Goal: Task Accomplishment & Management: Complete application form

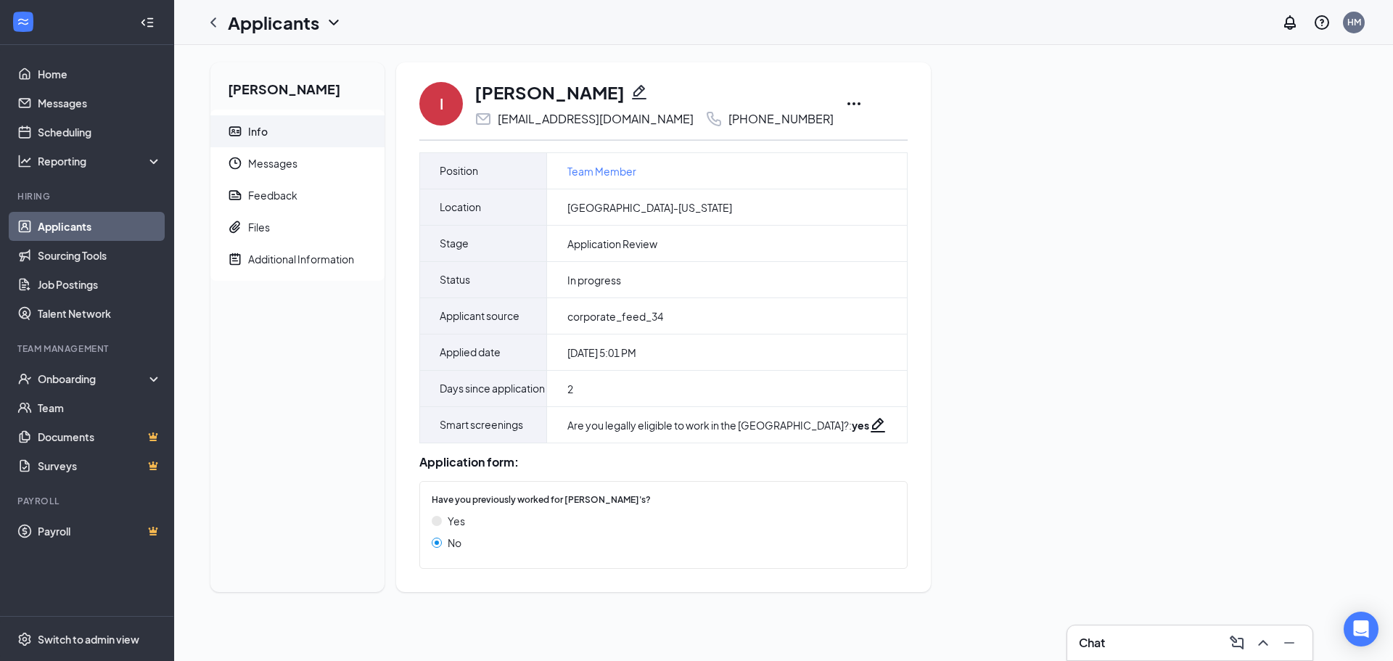
click at [847, 104] on icon "Ellipses" at bounding box center [853, 103] width 13 height 3
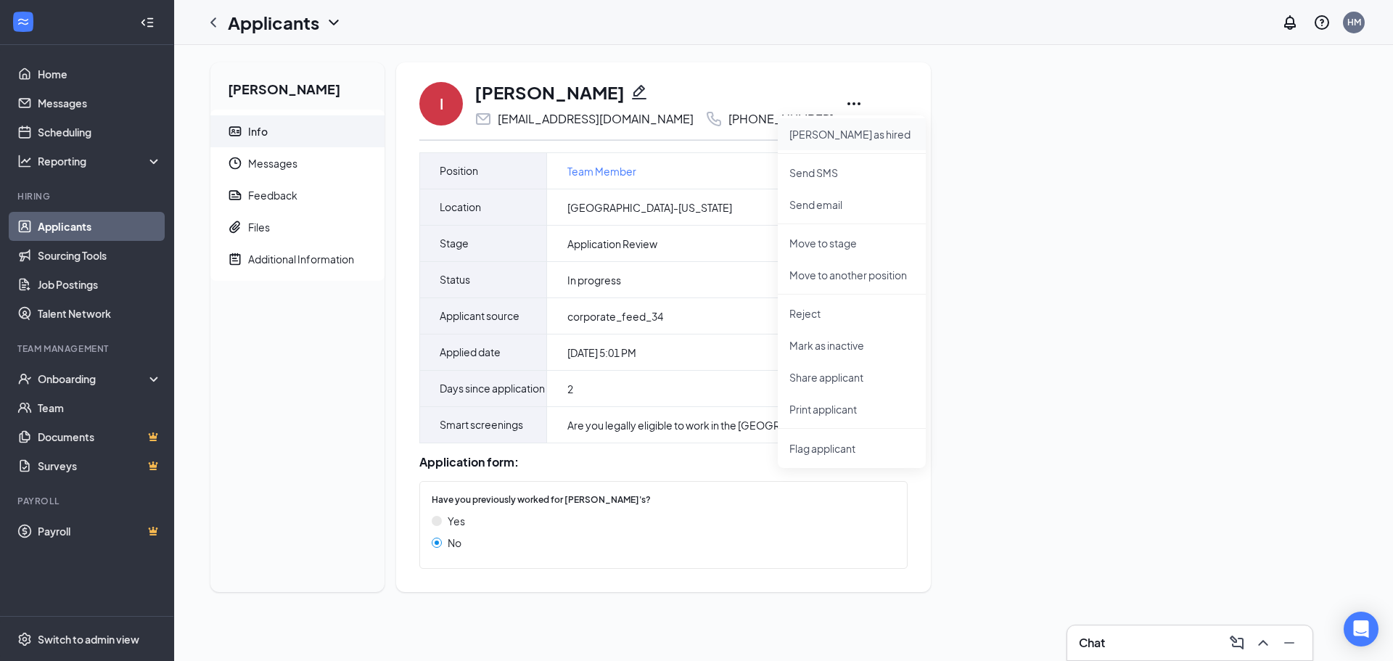
click at [838, 131] on p "[PERSON_NAME] as hired" at bounding box center [851, 134] width 125 height 15
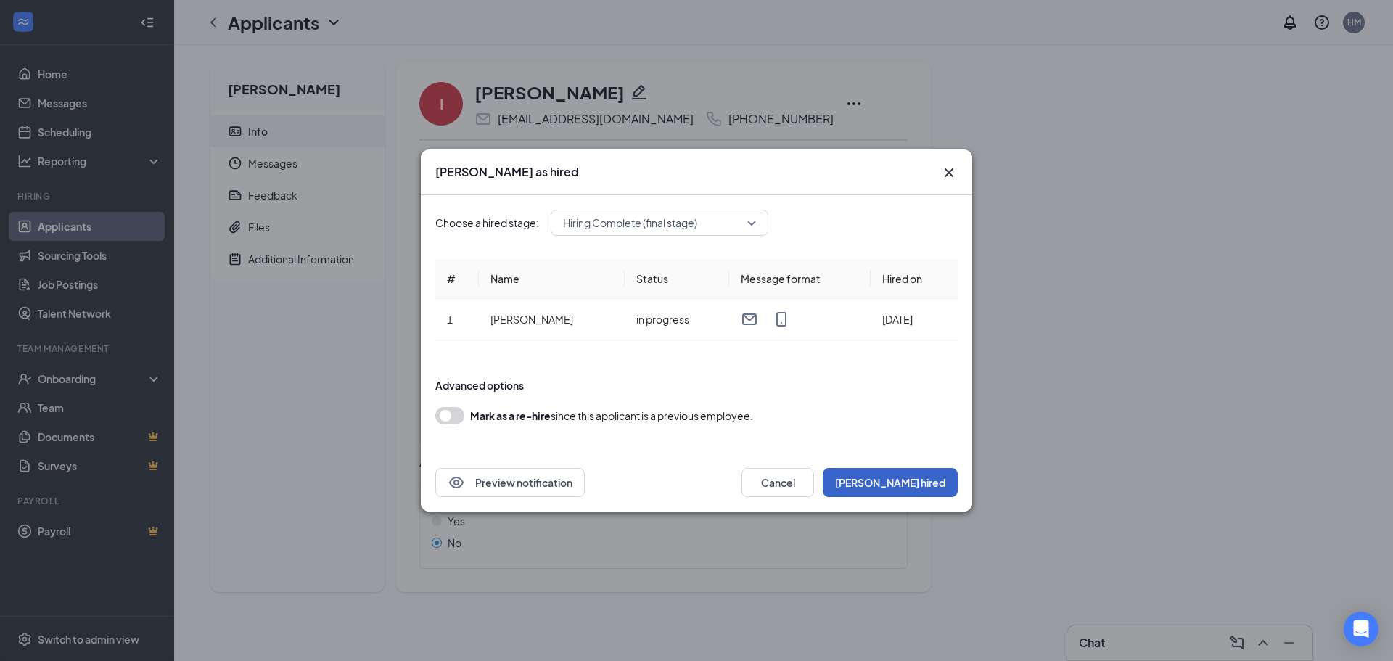
click at [941, 483] on button "[PERSON_NAME] hired" at bounding box center [890, 482] width 135 height 29
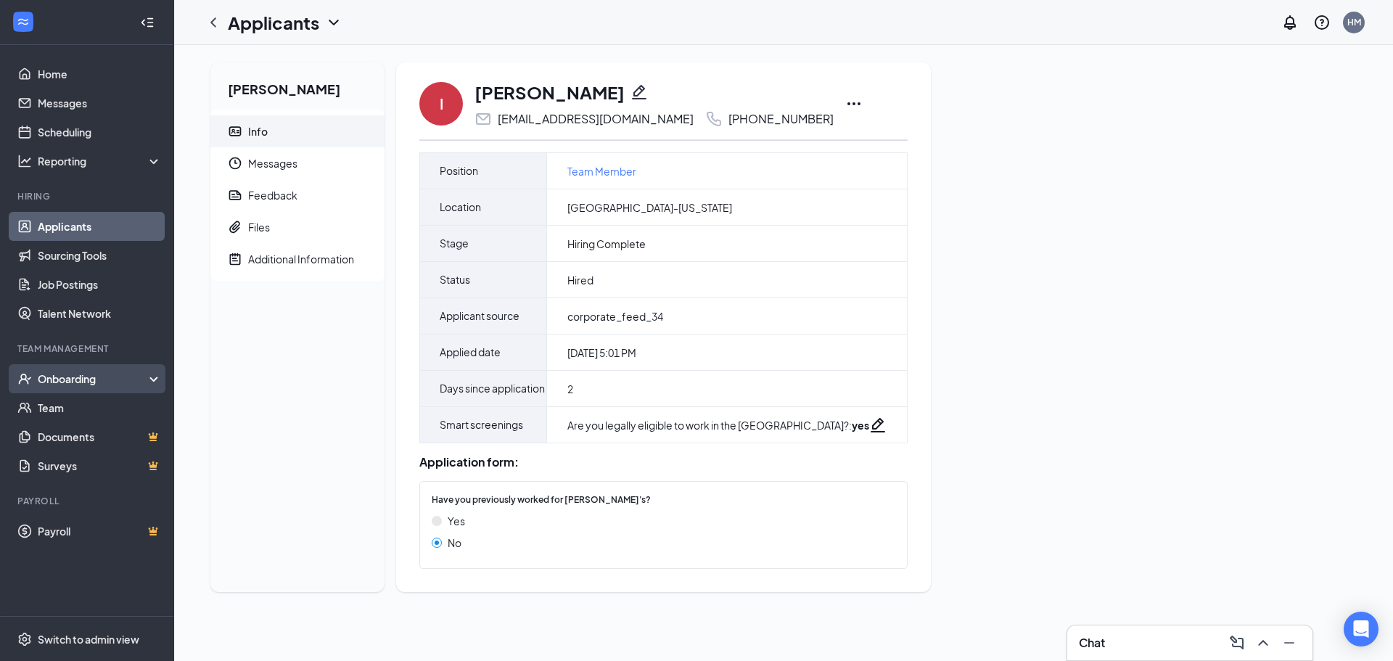
click at [87, 385] on div "Onboarding" at bounding box center [94, 378] width 112 height 15
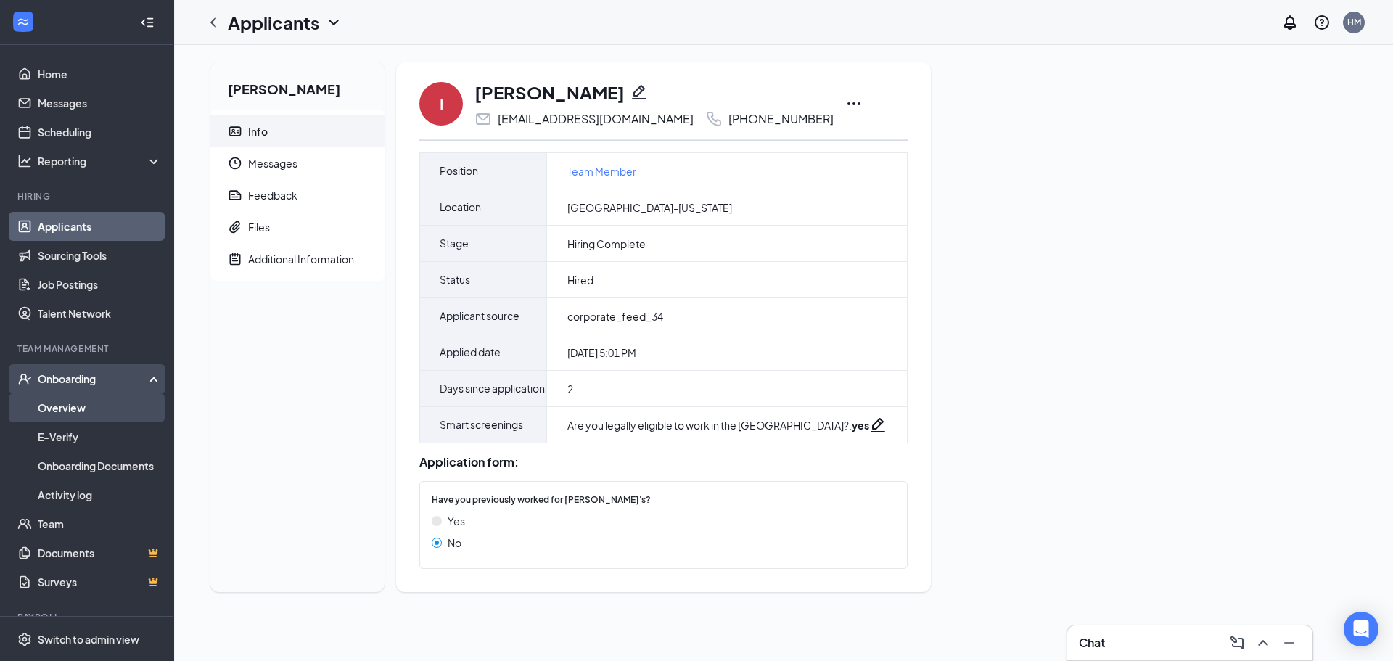
click at [79, 419] on link "Overview" at bounding box center [100, 407] width 124 height 29
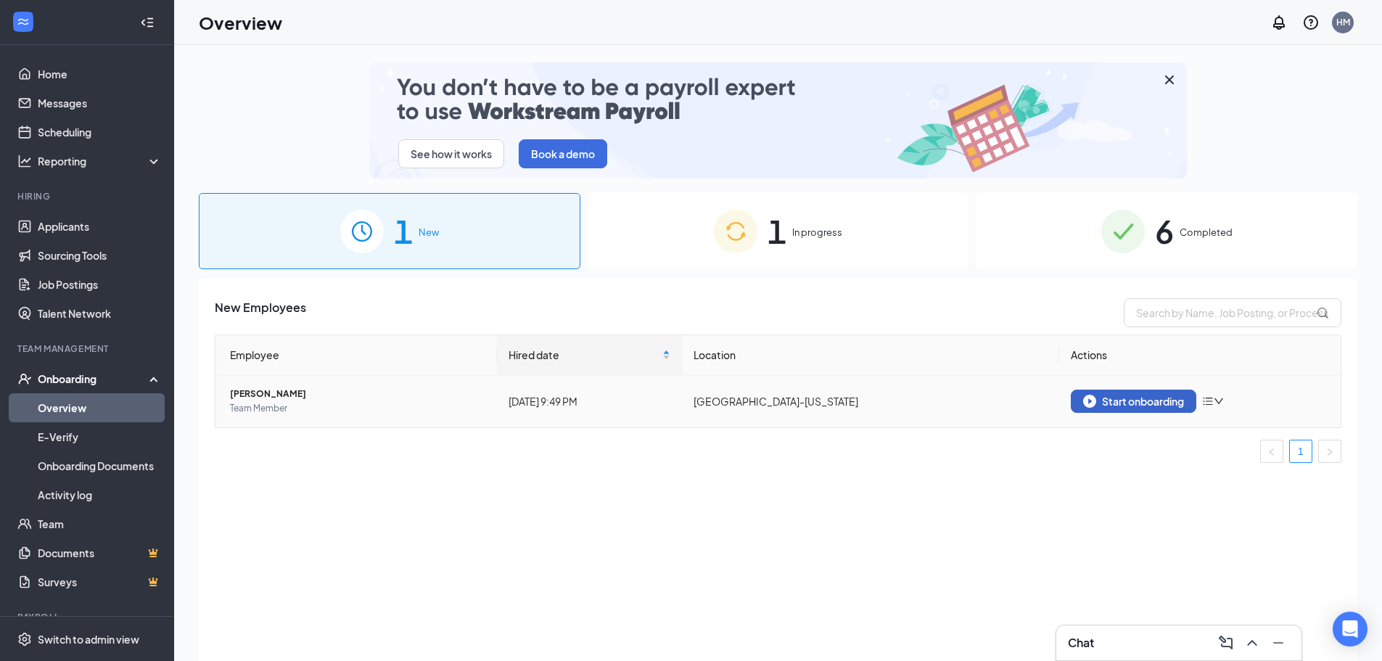
click at [1150, 403] on div "Start onboarding" at bounding box center [1133, 401] width 101 height 13
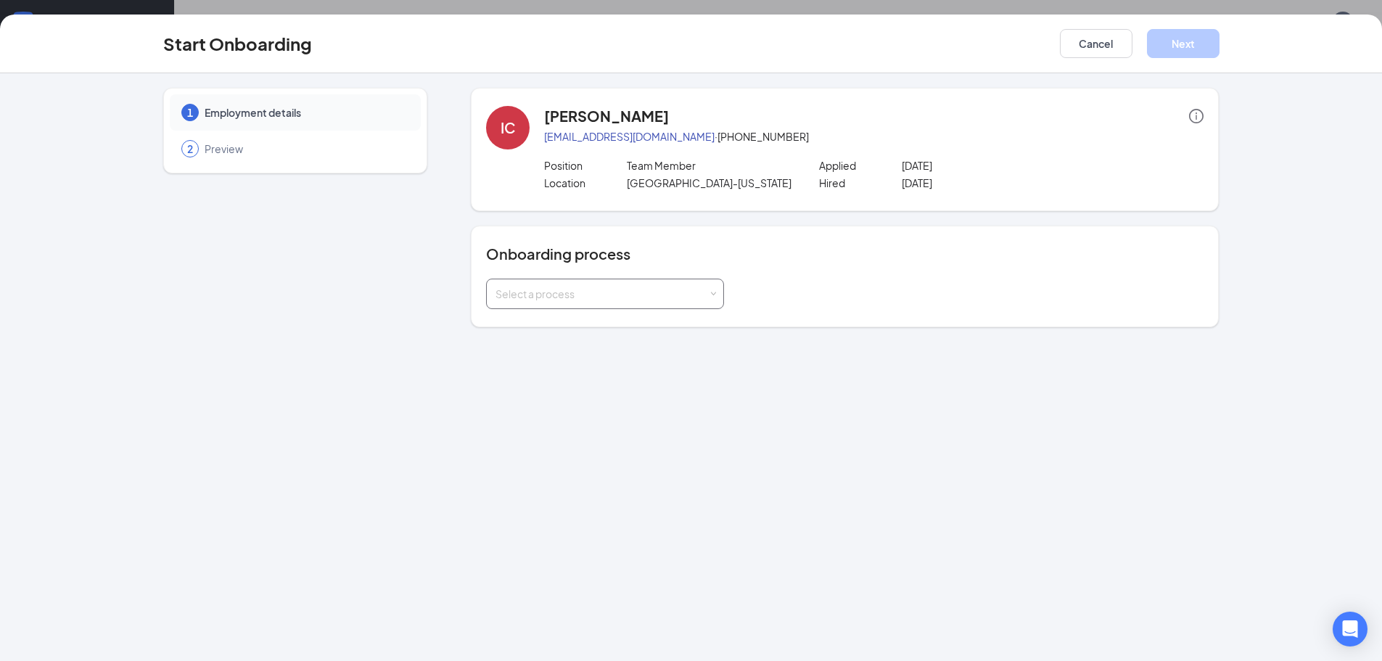
click at [713, 294] on span at bounding box center [713, 294] width 7 height 7
click at [629, 353] on span "Team Member New Hier Packet" at bounding box center [566, 350] width 148 height 13
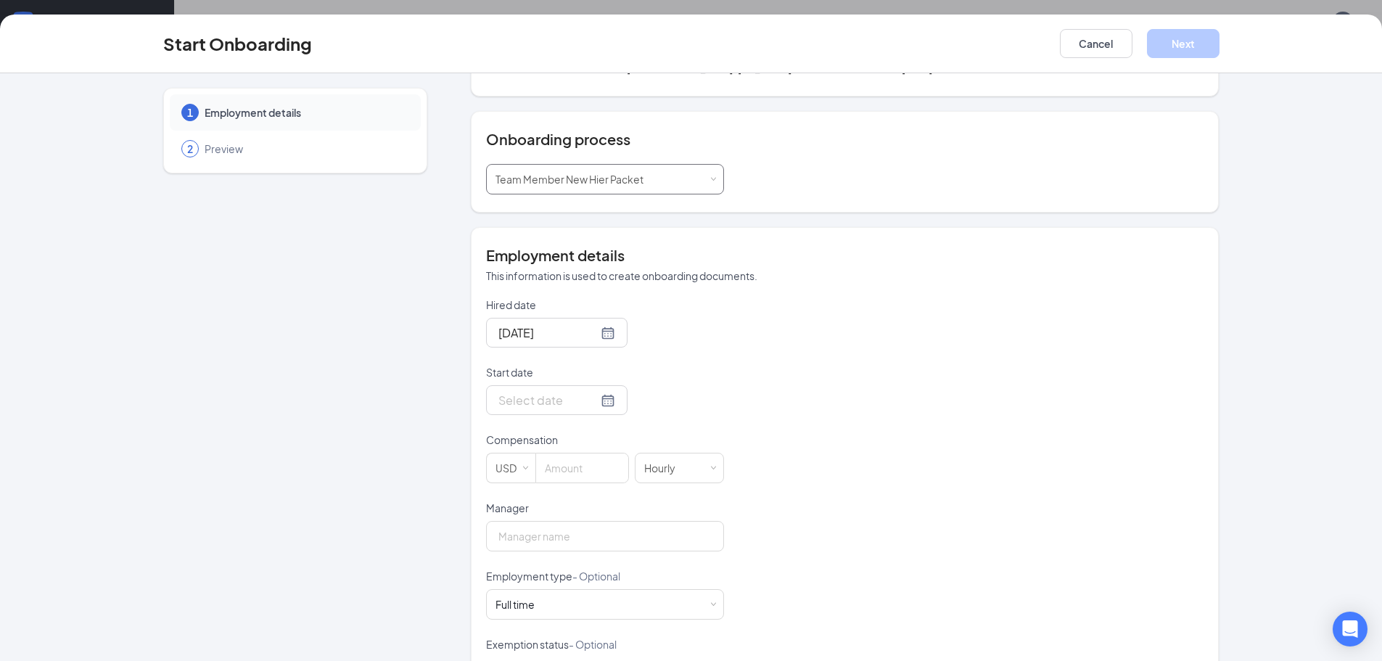
scroll to position [168, 0]
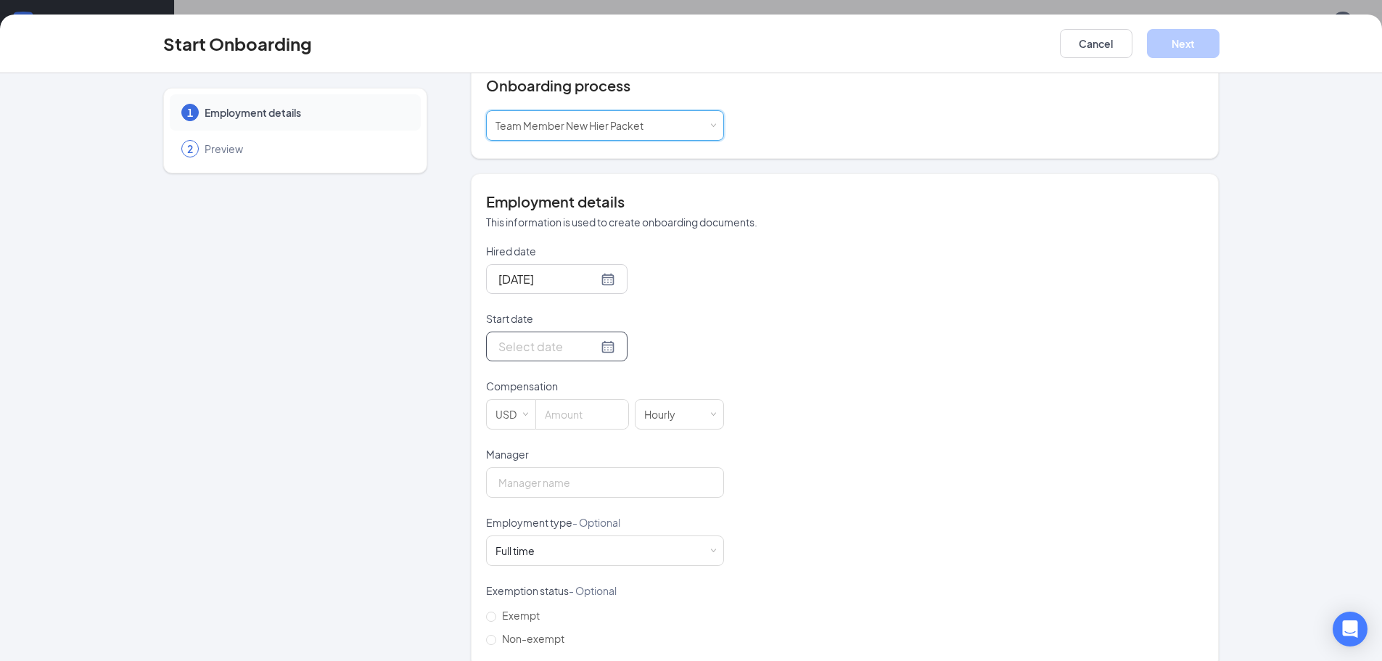
click at [580, 347] on input "Start date" at bounding box center [547, 346] width 99 height 18
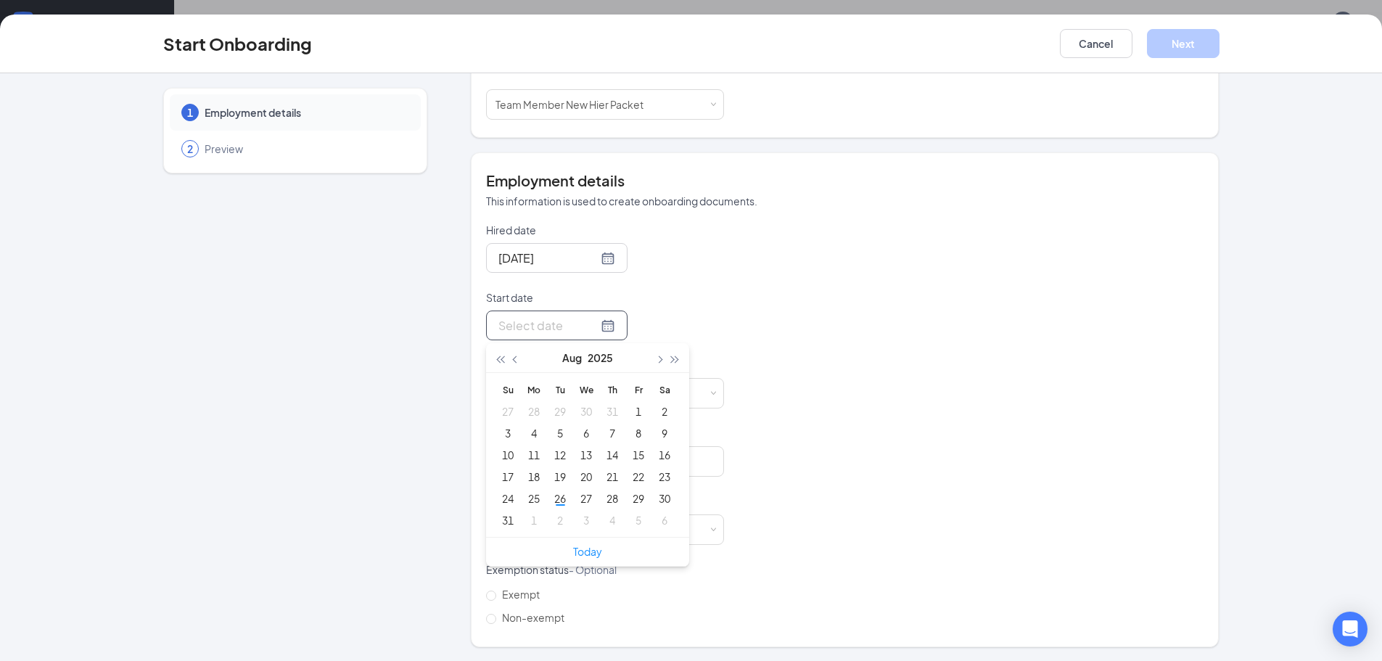
scroll to position [31, 0]
click at [613, 501] on div "28" at bounding box center [611, 498] width 17 height 17
type input "[DATE]"
click at [581, 397] on input at bounding box center [582, 393] width 92 height 29
type input "12"
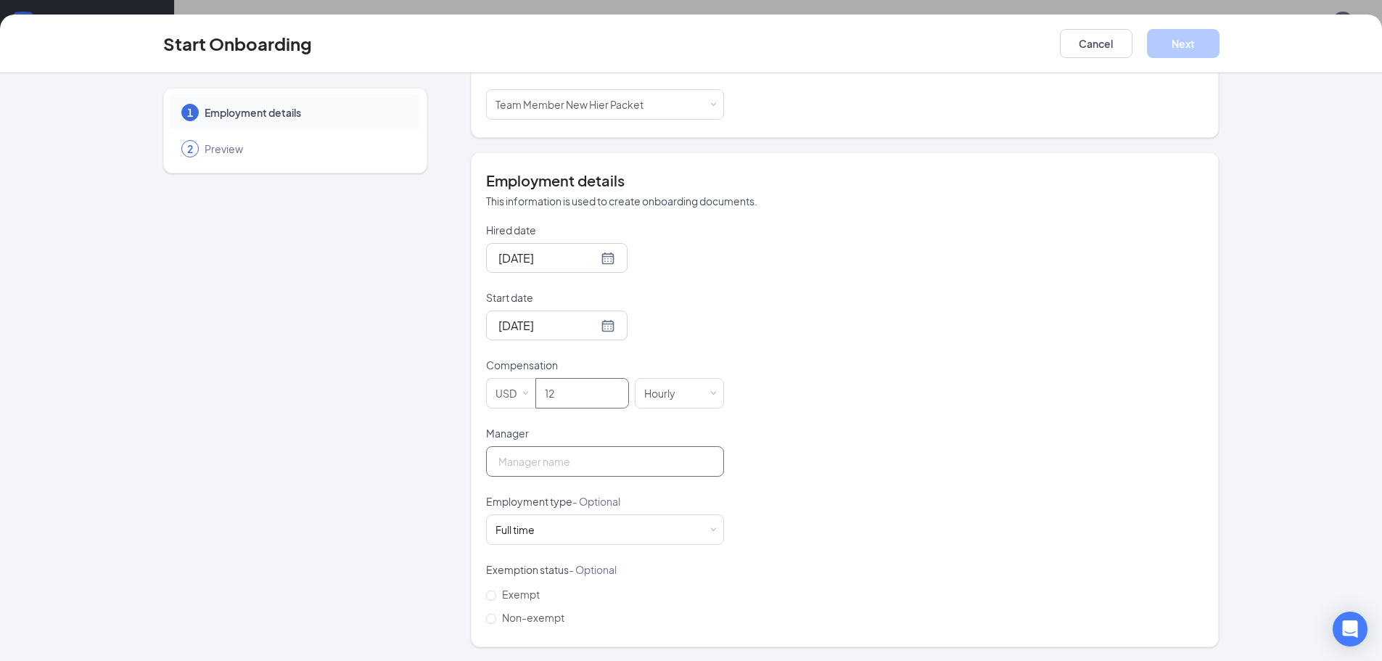
click at [592, 459] on input "Manager" at bounding box center [605, 461] width 238 height 30
type input "[PERSON_NAME]"
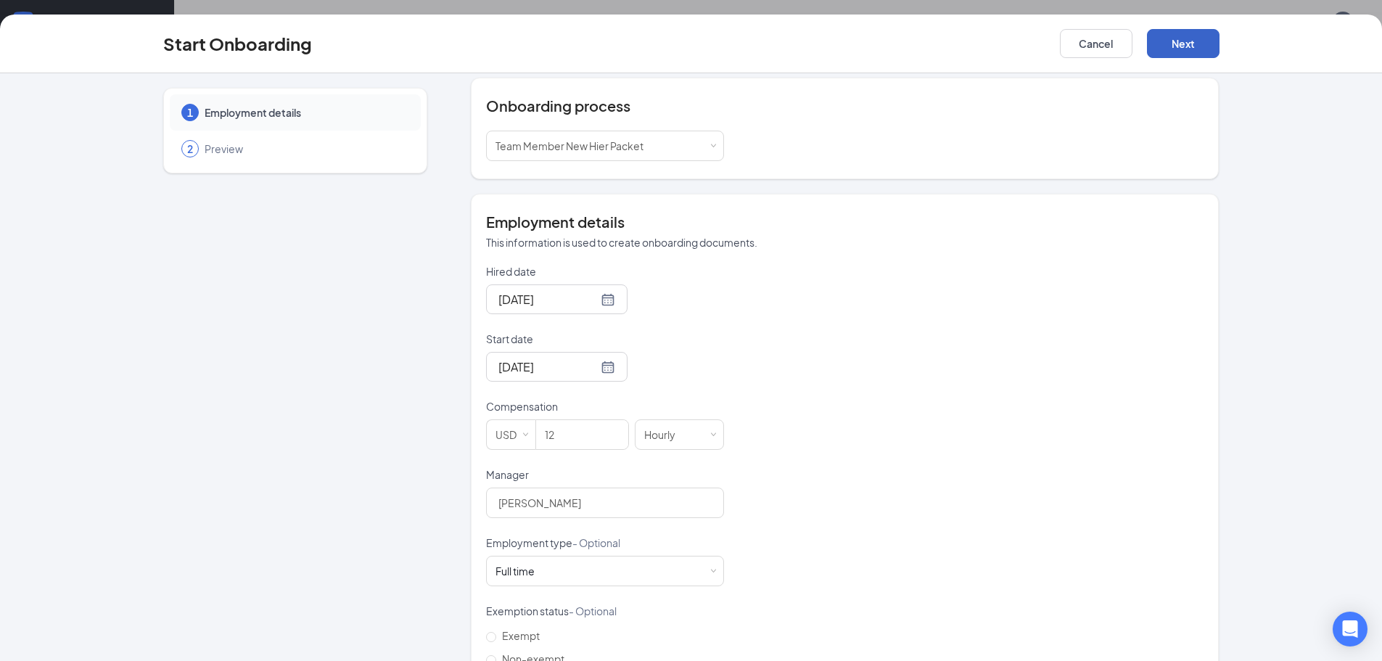
click at [1213, 52] on button "Next" at bounding box center [1183, 43] width 73 height 29
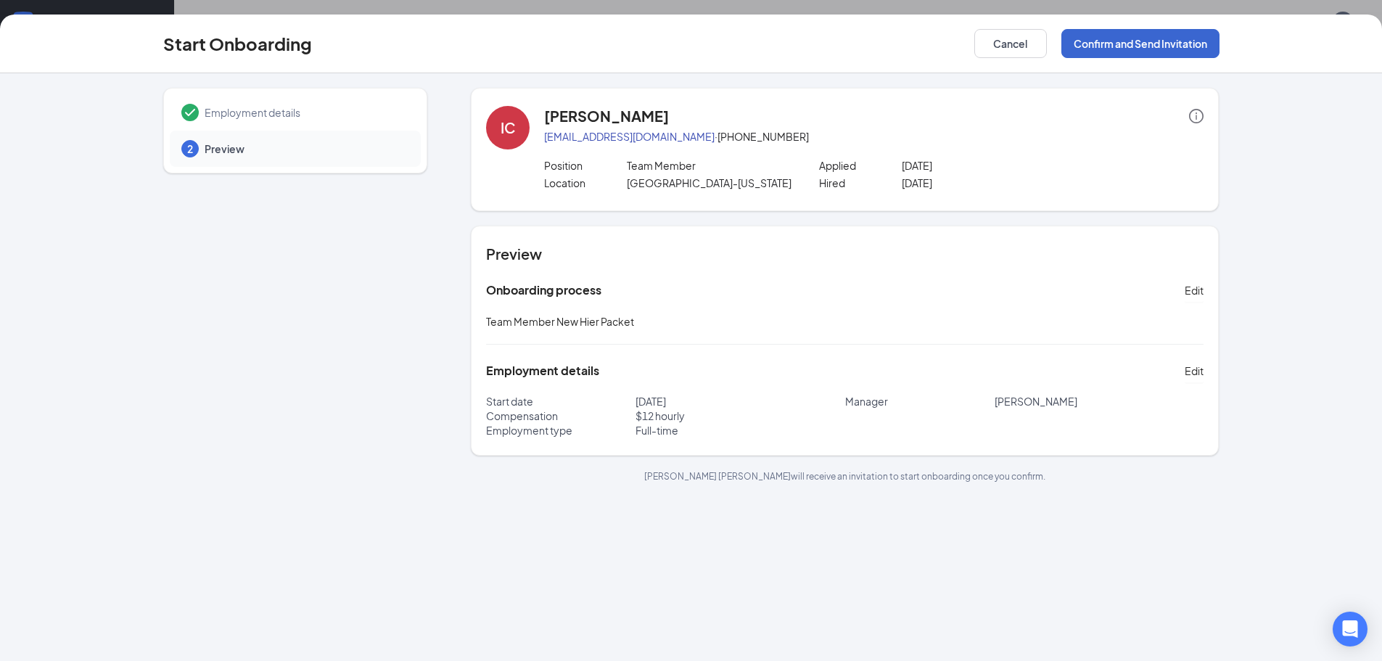
scroll to position [0, 0]
click at [1163, 43] on button "Confirm and Send Invitation" at bounding box center [1140, 43] width 158 height 29
